Goal: Task Accomplishment & Management: Manage account settings

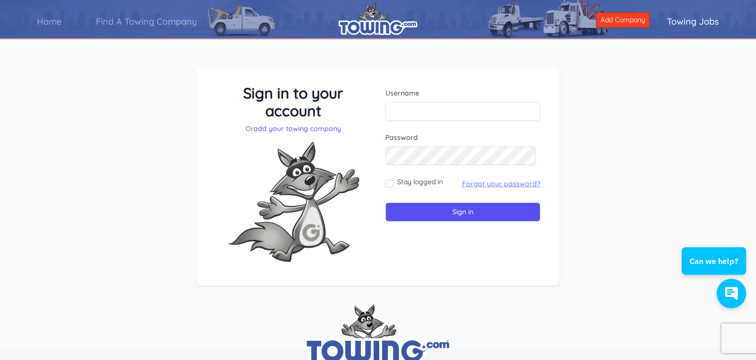
click at [494, 182] on link "Forgot your password?" at bounding box center [501, 183] width 78 height 9
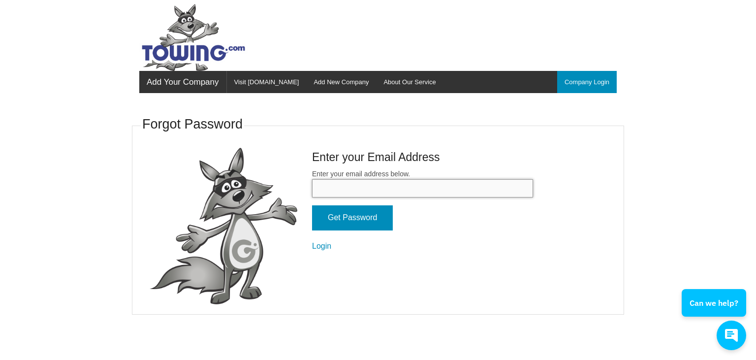
click at [471, 191] on input "Enter your email address below." at bounding box center [422, 188] width 221 height 18
type input "walkertire@aol.com"
click at [312, 205] on input "Get Password" at bounding box center [352, 217] width 81 height 25
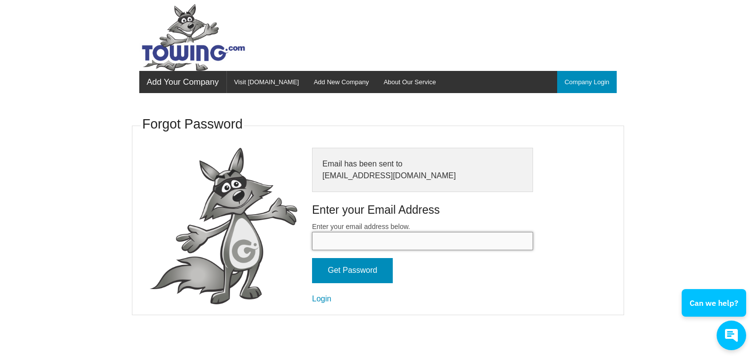
click at [342, 237] on input "Enter your email address below." at bounding box center [422, 241] width 221 height 18
click at [324, 299] on link "Login" at bounding box center [321, 298] width 19 height 8
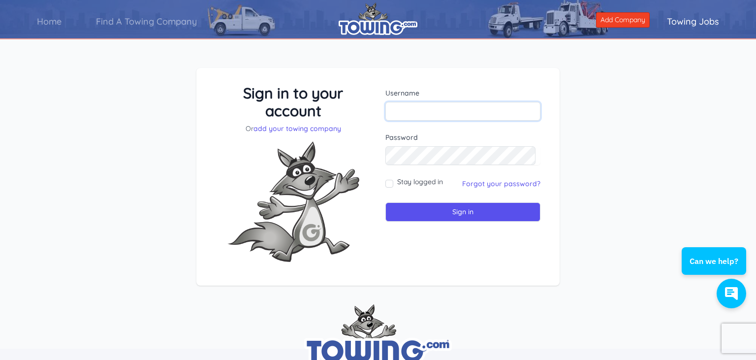
click at [423, 108] on input "text" at bounding box center [463, 111] width 155 height 19
type input "DWDWBW"
click at [386, 202] on input "Sign in" at bounding box center [463, 211] width 155 height 19
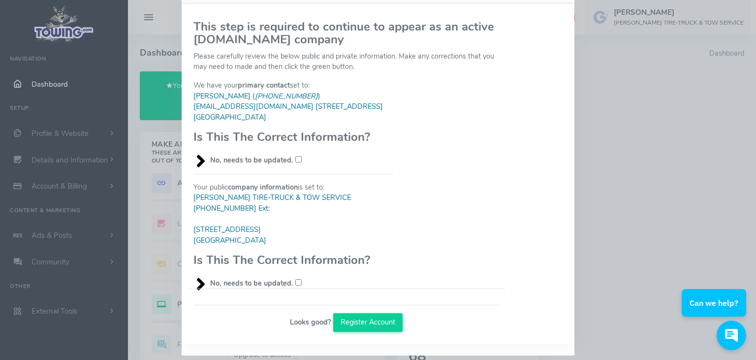
scroll to position [61, 0]
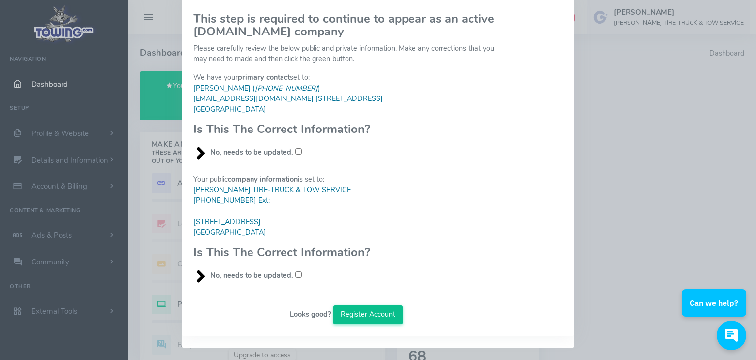
click at [355, 313] on button "Register Account" at bounding box center [368, 314] width 70 height 19
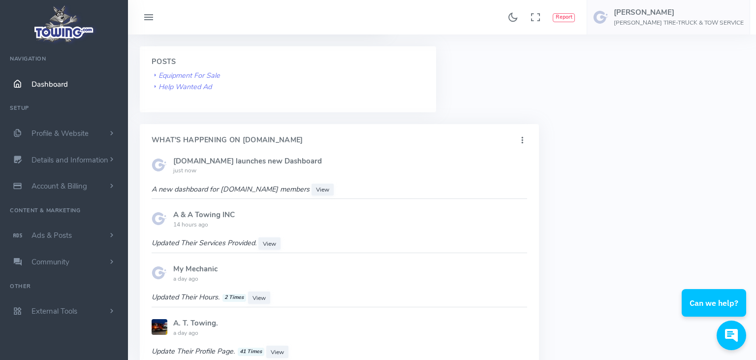
scroll to position [624, 0]
